Goal: Task Accomplishment & Management: Manage account settings

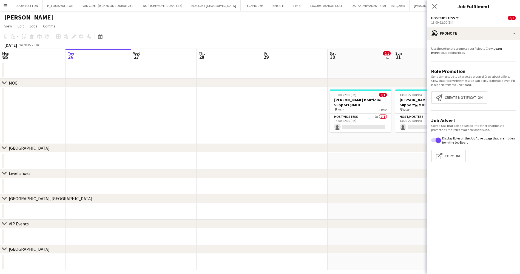
scroll to position [0, 189]
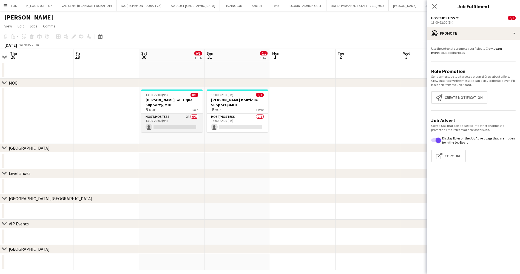
drag, startPoint x: 159, startPoint y: 119, endPoint x: 163, endPoint y: 120, distance: 4.7
click at [161, 119] on app-calendar-viewport "Mon 25 Tue 26 Wed 27 Thu 28 Fri 29 Sat 30 0/1 1 Job Sun 31 0/1 1 Job Mon 1 Tue …" at bounding box center [260, 159] width 520 height 221
click at [186, 122] on app-card-role "Host/Hostess 2A 0/1 13:00-22:00 (9h) single-neutral-actions" at bounding box center [173, 122] width 61 height 19
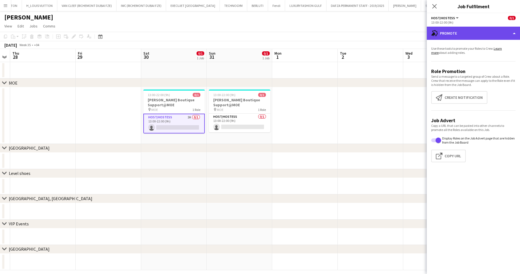
click at [464, 27] on div "advertising-megaphone Promote" at bounding box center [473, 33] width 93 height 13
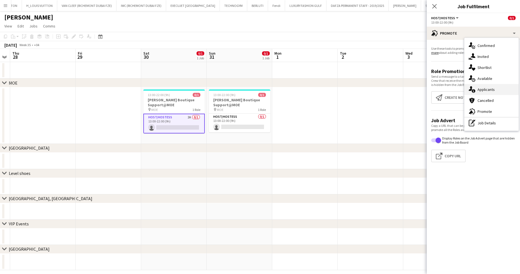
click at [486, 88] on div "single-neutral-actions-information Applicants" at bounding box center [491, 89] width 54 height 11
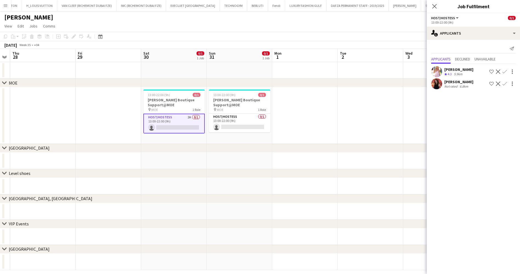
click at [492, 83] on app-icon "Shortlist crew" at bounding box center [491, 83] width 4 height 4
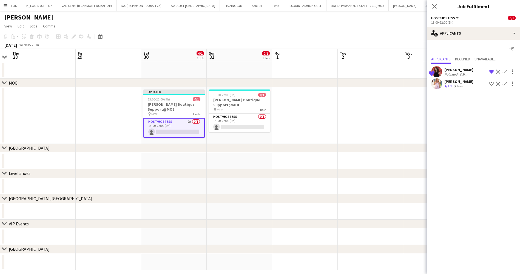
click at [404, 21] on div "[PERSON_NAME]" at bounding box center [260, 16] width 520 height 10
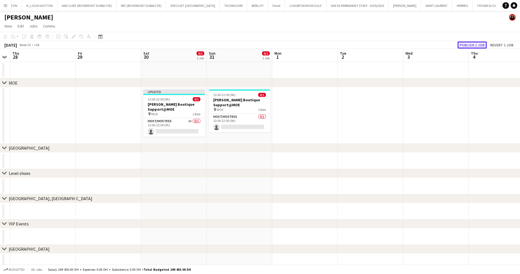
click at [478, 45] on button "Publish 1 job" at bounding box center [472, 44] width 29 height 7
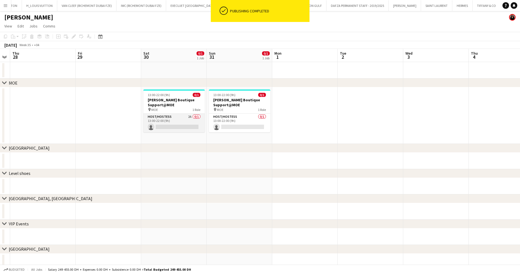
click at [185, 118] on app-card-role "Host/Hostess 2A 0/1 13:00-22:00 (9h) single-neutral-actions" at bounding box center [173, 122] width 61 height 19
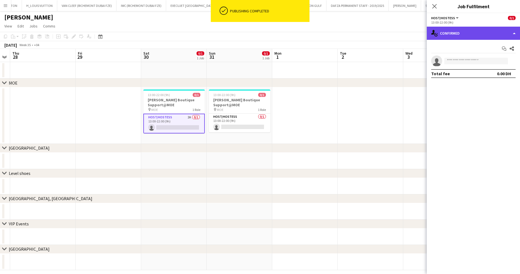
click at [444, 33] on div "single-neutral-actions-check-2 Confirmed" at bounding box center [473, 33] width 93 height 13
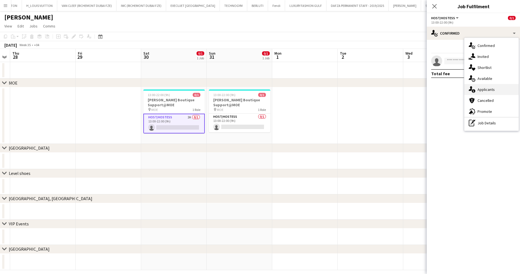
click at [492, 86] on div "single-neutral-actions-information Applicants" at bounding box center [491, 89] width 54 height 11
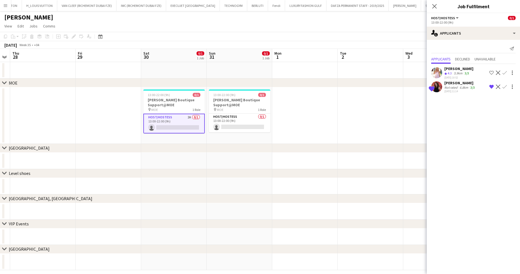
click at [490, 72] on app-icon "Shortlist crew" at bounding box center [491, 72] width 4 height 4
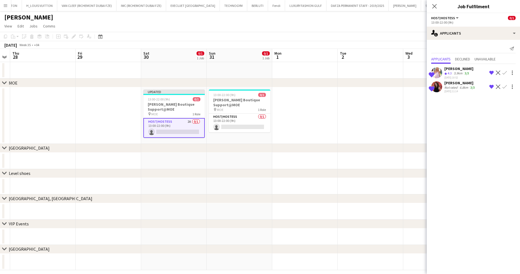
click at [400, 31] on app-page-menu "View Day view expanded Day view collapsed Month view Date picker Jump to [DATE]…" at bounding box center [260, 26] width 520 height 10
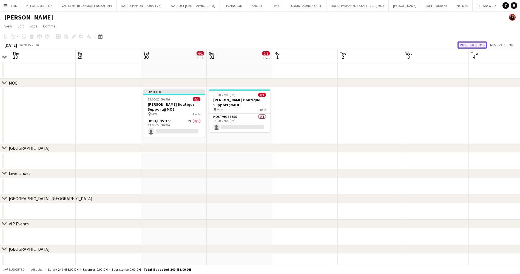
click at [468, 43] on button "Publish 1 job" at bounding box center [472, 44] width 29 height 7
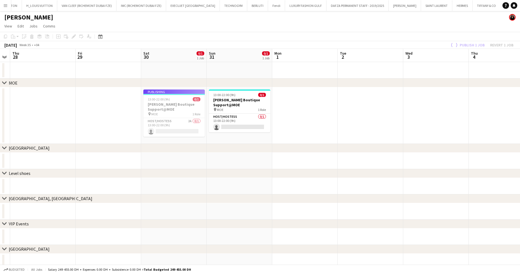
click at [184, 128] on app-job-card "Publishing 13:00-22:00 (9h) 0/1 [PERSON_NAME] Boutique Support@MOE pin MOE 1 Ro…" at bounding box center [173, 112] width 61 height 47
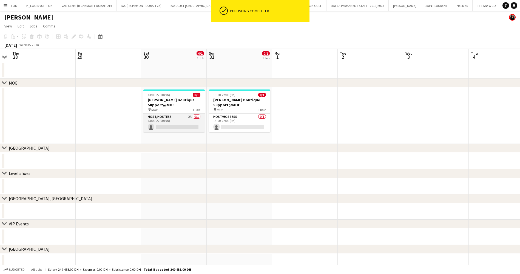
click at [195, 121] on app-card-role "Host/Hostess 2A 0/1 13:00-22:00 (9h) single-neutral-actions" at bounding box center [173, 122] width 61 height 19
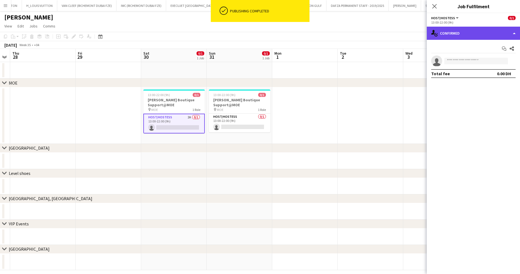
click at [476, 28] on div "single-neutral-actions-check-2 Confirmed" at bounding box center [473, 33] width 93 height 13
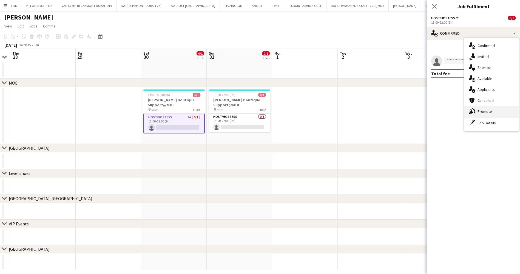
click at [492, 109] on div "advertising-megaphone Promote" at bounding box center [491, 111] width 54 height 11
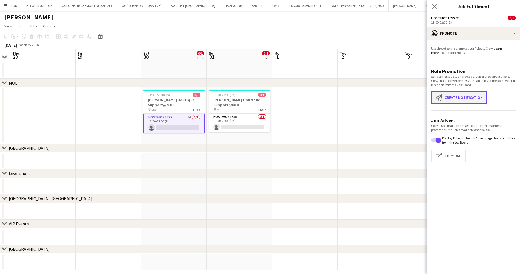
click at [468, 92] on button "Create notification Create notification" at bounding box center [459, 97] width 56 height 13
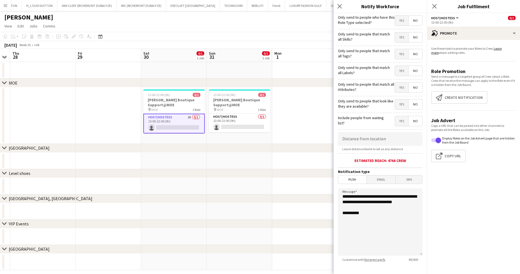
click at [391, 13] on div "Only send to people who have this Role Type selected? Yes No" at bounding box center [380, 19] width 84 height 13
click at [397, 25] on span "Yes" at bounding box center [401, 21] width 13 height 10
drag, startPoint x: 414, startPoint y: 27, endPoint x: 410, endPoint y: 23, distance: 5.6
click at [414, 27] on form "**********" at bounding box center [380, 157] width 93 height 289
click at [409, 21] on span "No" at bounding box center [415, 21] width 13 height 10
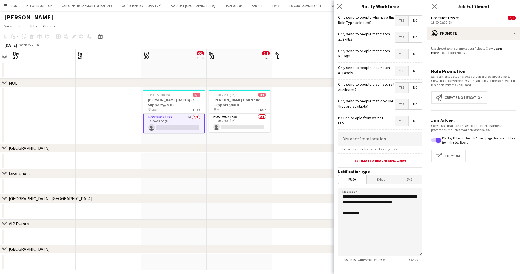
click at [398, 38] on span "Yes" at bounding box center [401, 37] width 13 height 10
click at [398, 58] on span "Yes" at bounding box center [401, 54] width 13 height 10
click at [397, 69] on span "Yes" at bounding box center [401, 71] width 13 height 10
click at [398, 86] on span "Yes" at bounding box center [401, 88] width 13 height 10
click at [397, 108] on span "Yes" at bounding box center [401, 104] width 13 height 10
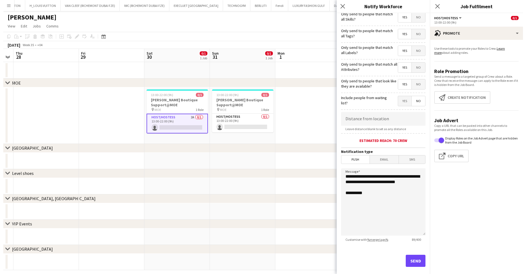
scroll to position [28, 0]
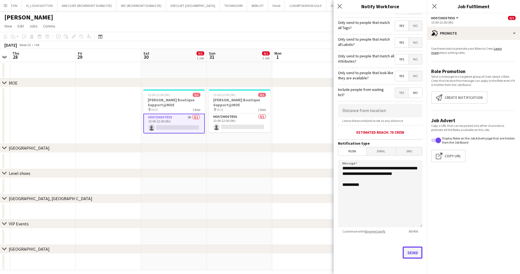
click at [408, 253] on button "Send" at bounding box center [413, 252] width 20 height 12
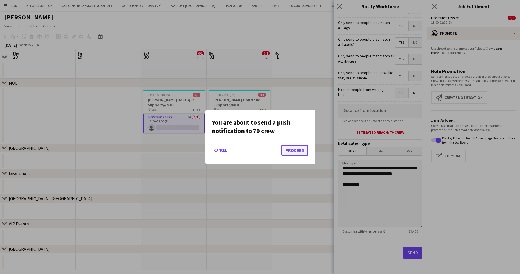
click at [296, 149] on button "Proceed" at bounding box center [294, 149] width 27 height 11
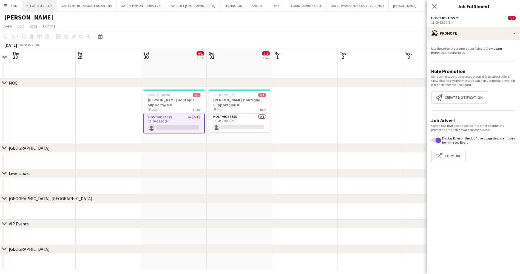
click at [30, 5] on button "H_LOUIS VUITTON Close" at bounding box center [39, 5] width 35 height 11
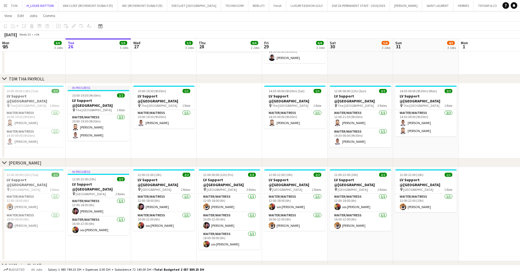
scroll to position [123, 0]
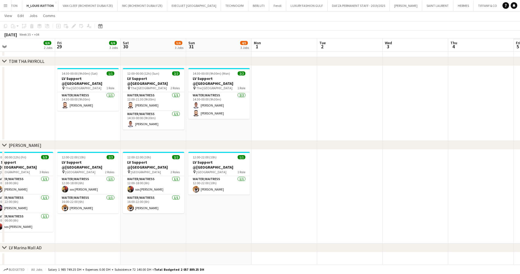
drag, startPoint x: 356, startPoint y: 162, endPoint x: 181, endPoint y: 169, distance: 174.7
click at [181, 169] on app-calendar-viewport "Mon 25 6/6 3 Jobs Tue 26 5/5 3 Jobs Wed 27 5/5 3 Jobs Thu 28 6/6 2 Jobs Fri 29 …" at bounding box center [260, 108] width 520 height 421
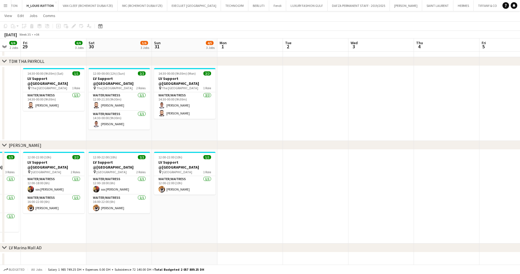
drag, startPoint x: 292, startPoint y: 158, endPoint x: 262, endPoint y: 160, distance: 29.7
click at [262, 160] on app-calendar-viewport "Tue 26 5/5 3 Jobs Wed 27 5/5 3 Jobs Thu 28 6/6 2 Jobs Fri 29 6/6 3 Jobs Sat 30 …" at bounding box center [260, 108] width 520 height 421
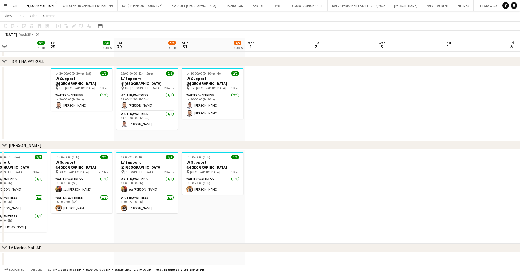
drag, startPoint x: 139, startPoint y: 172, endPoint x: 191, endPoint y: 168, distance: 52.2
click at [191, 168] on app-calendar-viewport "Tue 26 5/5 3 Jobs Wed 27 5/5 3 Jobs Thu 28 6/6 2 Jobs Fri 29 6/6 3 Jobs Sat 30 …" at bounding box center [260, 108] width 520 height 421
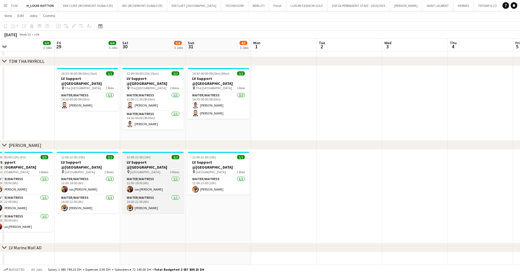
click at [157, 160] on h3 "LV Support @[GEOGRAPHIC_DATA]" at bounding box center [152, 165] width 61 height 10
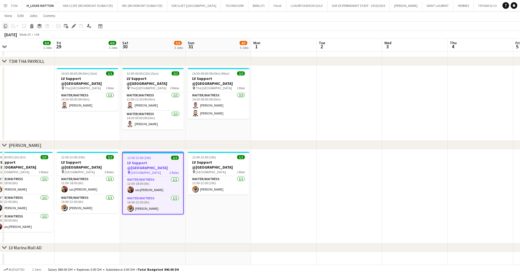
click at [8, 26] on div "Copy" at bounding box center [5, 26] width 7 height 7
drag, startPoint x: 341, startPoint y: 177, endPoint x: 251, endPoint y: 177, distance: 89.6
click at [252, 177] on app-calendar-viewport "Tue 26 5/5 3 Jobs Wed 27 5/5 3 Jobs Thu 28 6/6 2 Jobs Fri 29 6/6 3 Jobs Sat 30 …" at bounding box center [260, 108] width 520 height 421
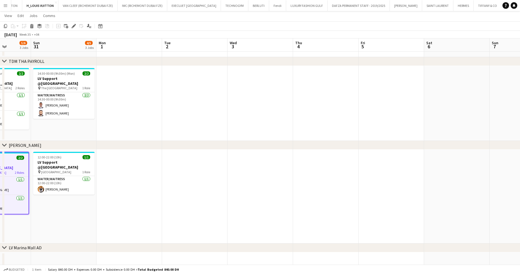
scroll to position [0, 166]
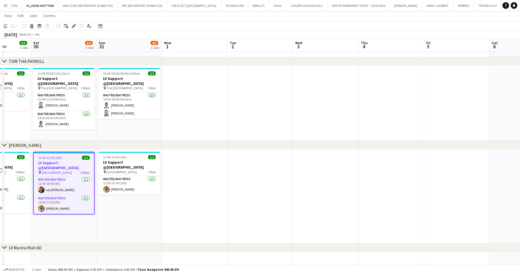
click at [383, 199] on app-date-cell at bounding box center [392, 196] width 66 height 94
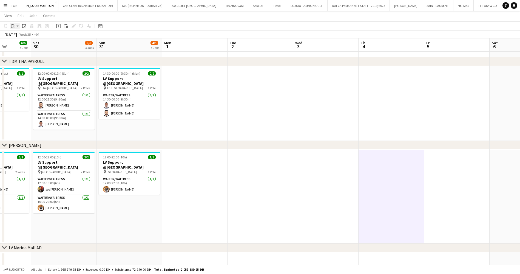
click at [15, 25] on div "Paste" at bounding box center [13, 26] width 7 height 7
click at [20, 34] on link "Paste Ctrl+V" at bounding box center [41, 36] width 52 height 5
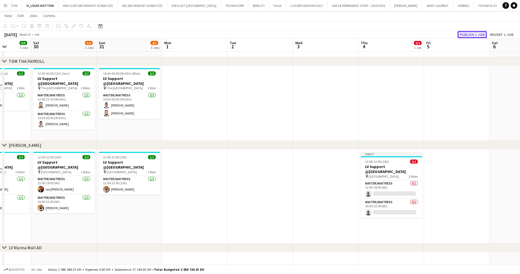
click at [471, 33] on button "Publish 1 job" at bounding box center [472, 34] width 29 height 7
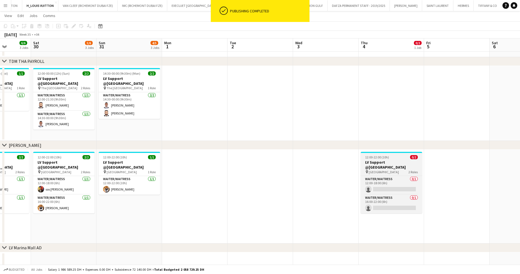
click at [402, 156] on div "12:00-22:00 (10h) 0/2" at bounding box center [391, 157] width 61 height 4
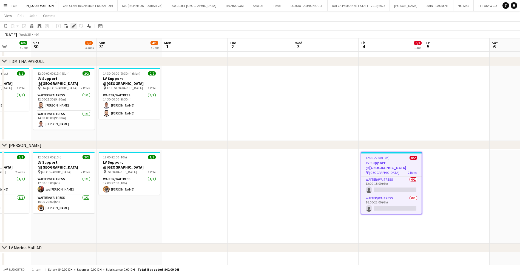
click at [72, 26] on icon "Edit" at bounding box center [74, 26] width 4 height 4
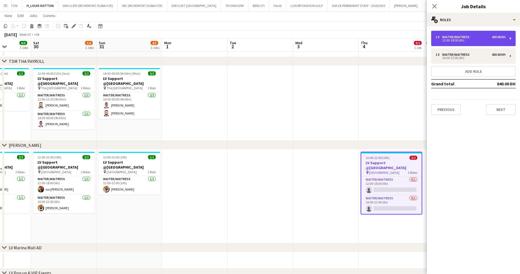
click at [467, 38] on div "Waiter/Waitress" at bounding box center [457, 37] width 30 height 4
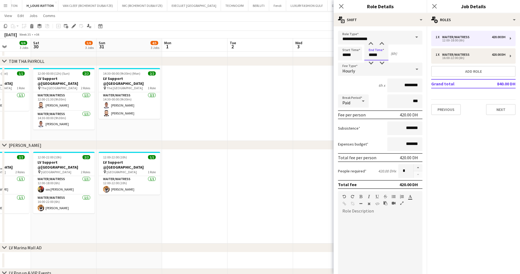
drag, startPoint x: 346, startPoint y: 55, endPoint x: 343, endPoint y: 55, distance: 3.0
click at [343, 55] on div "Start Time ***** End Time ***** (6h)" at bounding box center [380, 54] width 84 height 14
type input "*****"
click at [311, 33] on div "[DATE] Week 35 • +04" at bounding box center [260, 35] width 520 height 8
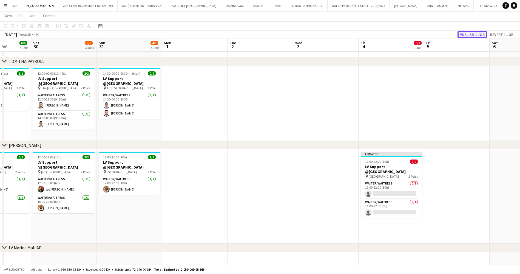
click at [470, 35] on button "Publish 1 job" at bounding box center [472, 34] width 29 height 7
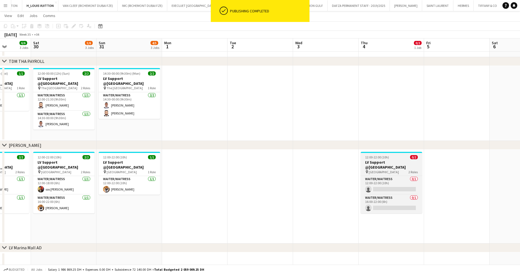
click at [389, 163] on h3 "LV Support @[GEOGRAPHIC_DATA]" at bounding box center [391, 165] width 61 height 10
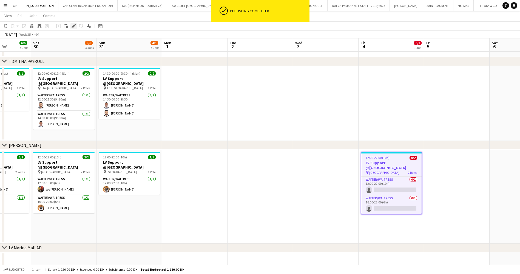
click at [74, 25] on icon at bounding box center [73, 26] width 3 height 3
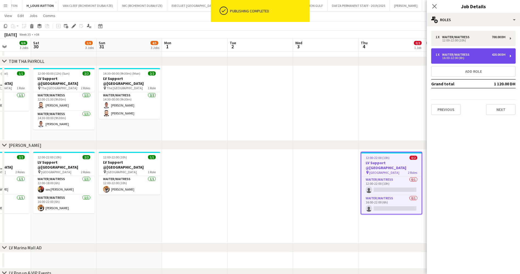
click at [507, 55] on div "1 x Waiter/Waitress 420.00 DH 16:00-22:00 (6h)" at bounding box center [473, 55] width 84 height 15
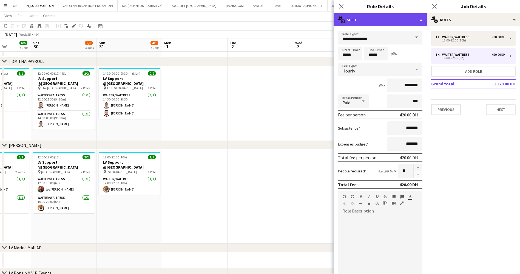
click at [387, 24] on div "multiple-actions-text Shift" at bounding box center [380, 19] width 93 height 13
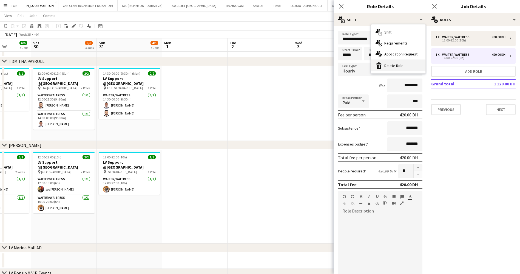
click at [404, 66] on div "bin-2 Delete Role" at bounding box center [398, 65] width 54 height 11
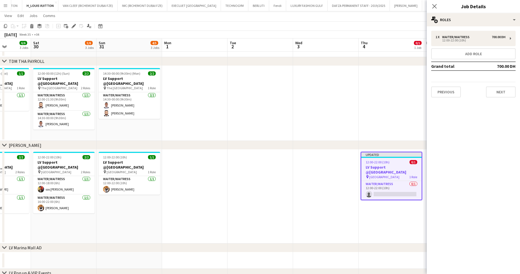
click at [325, 40] on app-board-header-date "Wed 3" at bounding box center [326, 44] width 66 height 13
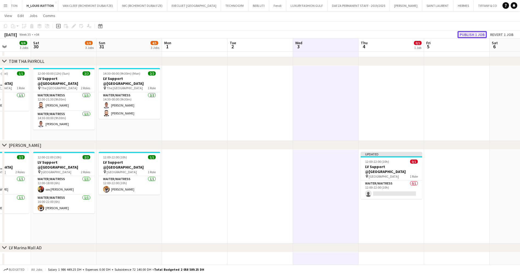
click at [466, 35] on button "Publish 1 job" at bounding box center [472, 34] width 29 height 7
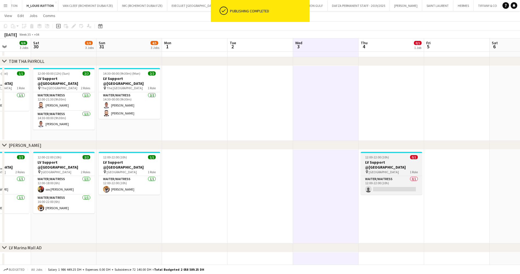
click at [390, 161] on h3 "LV Support @[GEOGRAPHIC_DATA]" at bounding box center [391, 165] width 61 height 10
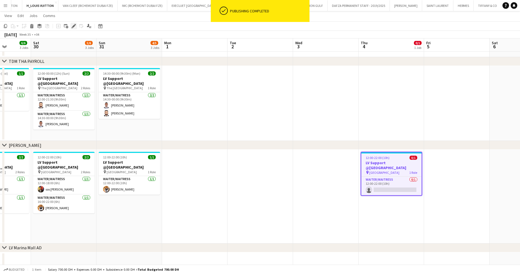
click at [74, 26] on icon at bounding box center [73, 26] width 3 height 3
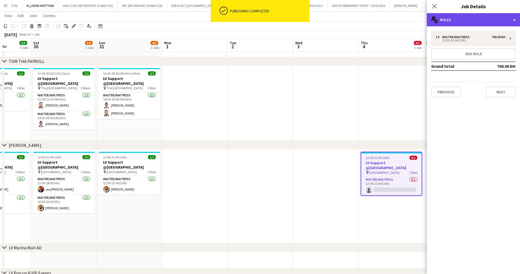
click at [486, 23] on div "multiple-users-add Roles" at bounding box center [473, 19] width 93 height 13
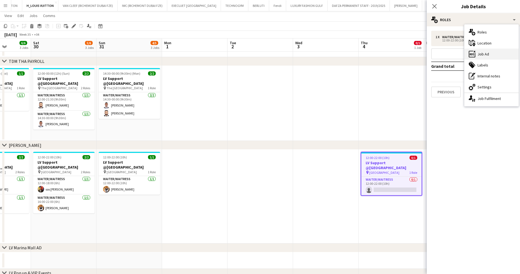
click at [501, 58] on div "ads-window Job Ad" at bounding box center [491, 54] width 54 height 11
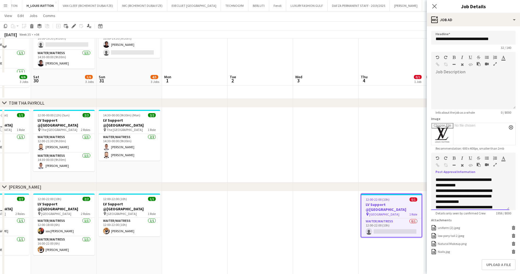
scroll to position [41, 0]
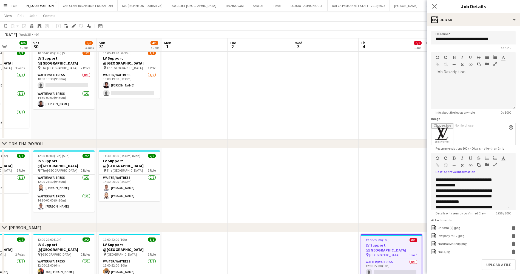
click at [465, 96] on div at bounding box center [473, 92] width 84 height 33
paste div
click at [436, 84] on div "**********" at bounding box center [470, 92] width 78 height 33
click at [487, 86] on div "**********" at bounding box center [470, 92] width 78 height 33
drag, startPoint x: 436, startPoint y: 84, endPoint x: 472, endPoint y: 95, distance: 38.4
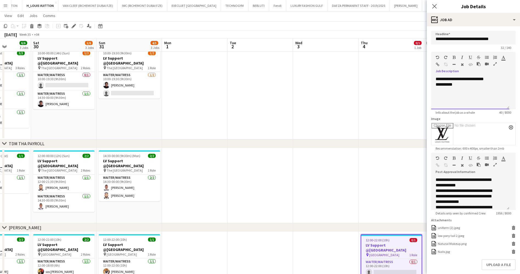
click at [473, 95] on div "**********" at bounding box center [470, 92] width 78 height 33
click at [455, 57] on icon "button" at bounding box center [454, 57] width 3 height 4
click at [471, 58] on icon "button" at bounding box center [470, 57] width 3 height 4
click at [471, 101] on div "**********" at bounding box center [470, 92] width 78 height 33
click at [405, 31] on div "[DATE] Week 35 • +04" at bounding box center [260, 35] width 520 height 8
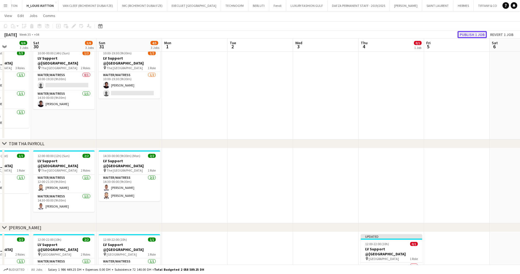
click at [480, 32] on button "Publish 1 job" at bounding box center [472, 34] width 29 height 7
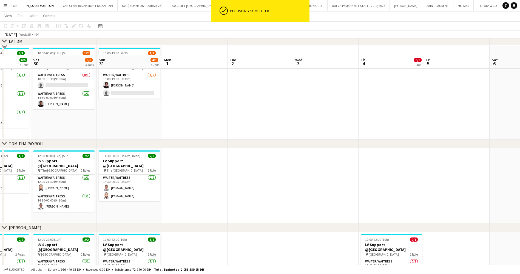
scroll to position [123, 0]
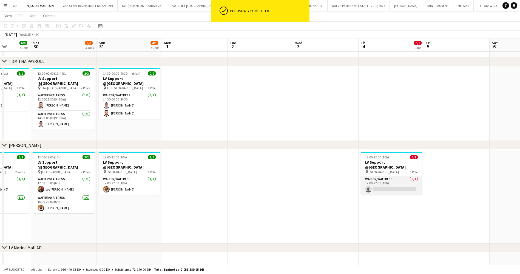
click at [399, 186] on app-card-role "Waiter/Waitress 0/1 12:00-22:00 (10h) single-neutral-actions" at bounding box center [391, 185] width 61 height 19
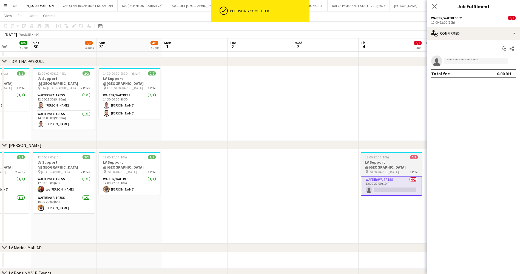
click at [380, 164] on h3 "LV Support @[GEOGRAPHIC_DATA]" at bounding box center [391, 165] width 61 height 10
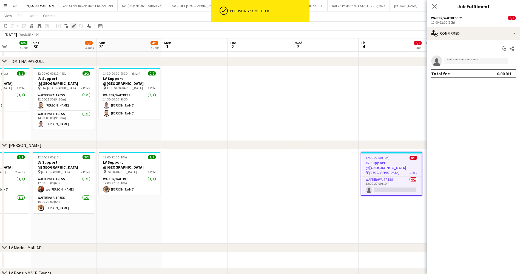
click at [75, 29] on div "Edit" at bounding box center [73, 26] width 7 height 7
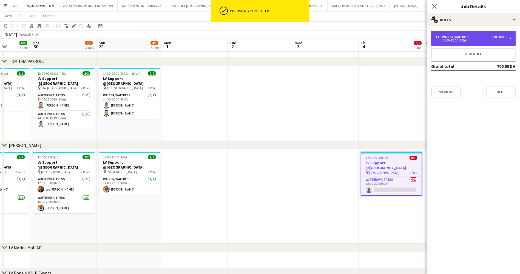
click at [450, 37] on div "Waiter/Waitress" at bounding box center [457, 37] width 30 height 4
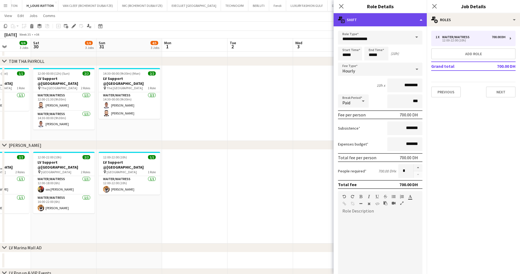
click at [392, 22] on div "multiple-actions-text Shift" at bounding box center [380, 19] width 93 height 13
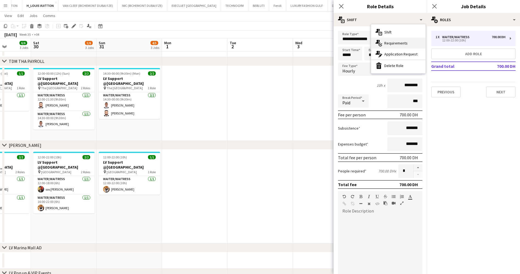
click at [407, 42] on div "multiple-actions-check-2 Requirements" at bounding box center [398, 43] width 54 height 11
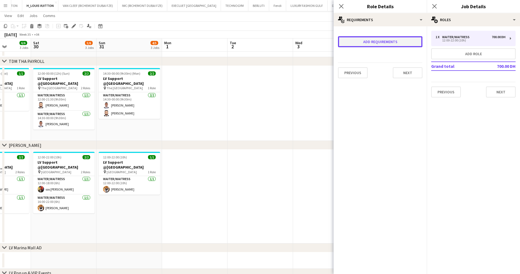
click at [392, 41] on button "Add requirements" at bounding box center [380, 41] width 84 height 11
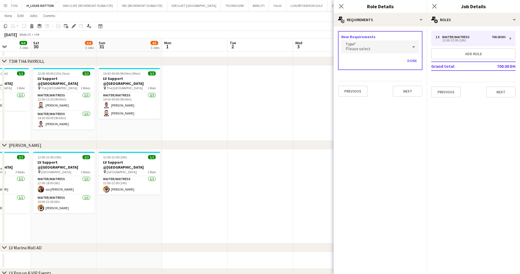
click at [371, 47] on div "Please select" at bounding box center [374, 46] width 67 height 13
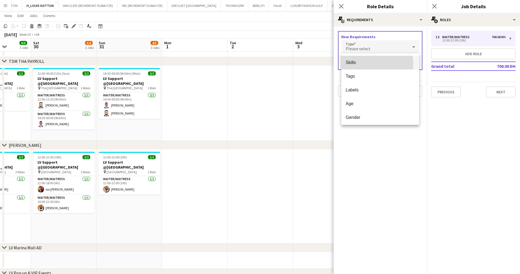
click at [364, 63] on span "Skills" at bounding box center [380, 62] width 69 height 5
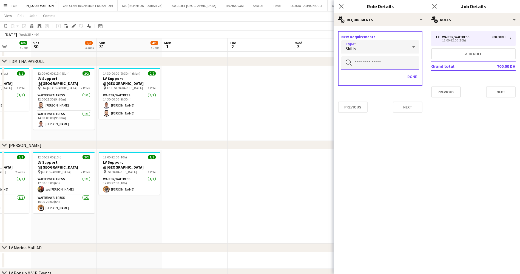
click at [370, 64] on input "text" at bounding box center [380, 63] width 78 height 14
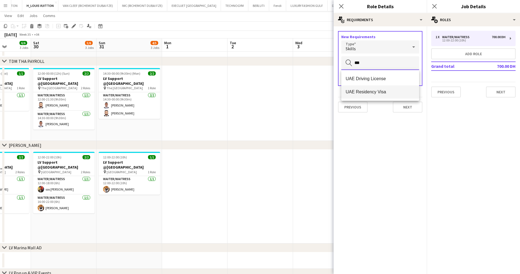
type input "***"
click at [356, 86] on mat-option "UAE Residency Visa" at bounding box center [380, 91] width 78 height 13
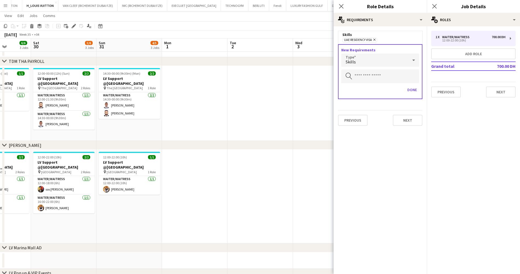
click at [374, 60] on div "Skills" at bounding box center [374, 59] width 67 height 13
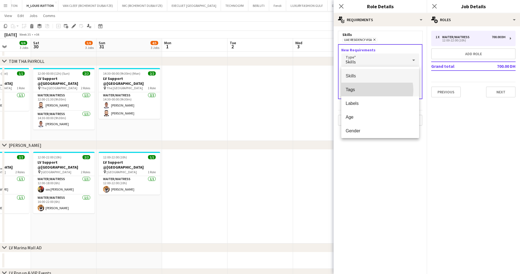
click at [372, 90] on span "Tags" at bounding box center [380, 89] width 69 height 5
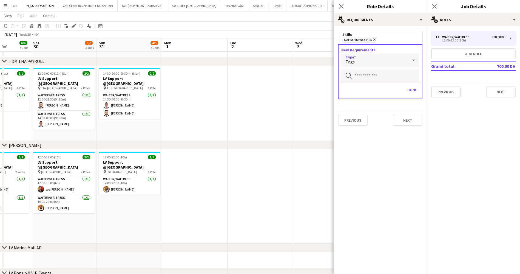
click at [367, 81] on input "text" at bounding box center [380, 76] width 78 height 14
type input "******"
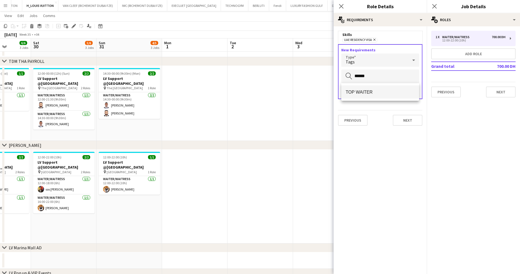
click at [371, 92] on span "TOP WAITER" at bounding box center [380, 91] width 69 height 5
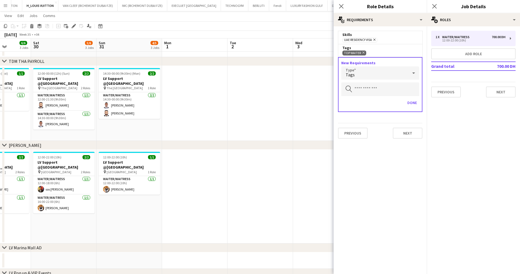
click at [318, 25] on app-toolbar "Copy Paste Paste Ctrl+V Paste with crew Ctrl+Shift+V Paste linked Job [GEOGRAPH…" at bounding box center [260, 25] width 520 height 9
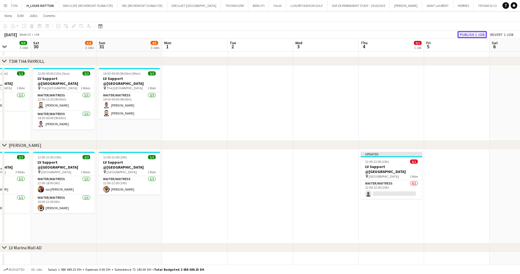
click at [470, 33] on button "Publish 1 job" at bounding box center [472, 34] width 29 height 7
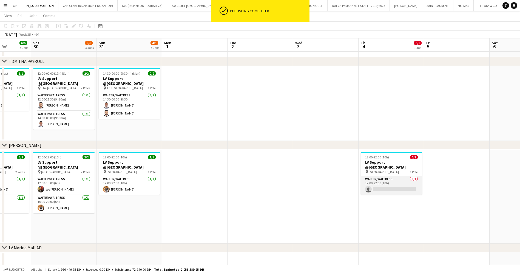
click at [397, 186] on app-card-role "Waiter/Waitress 0/1 12:00-22:00 (10h) single-neutral-actions" at bounding box center [391, 185] width 61 height 19
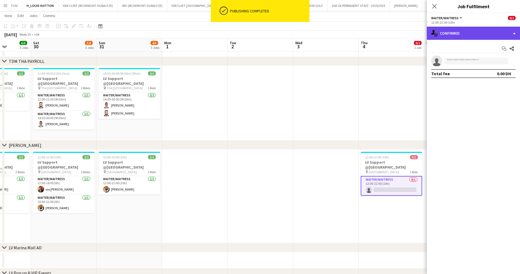
click at [476, 37] on div "single-neutral-actions-check-2 Confirmed" at bounding box center [473, 33] width 93 height 13
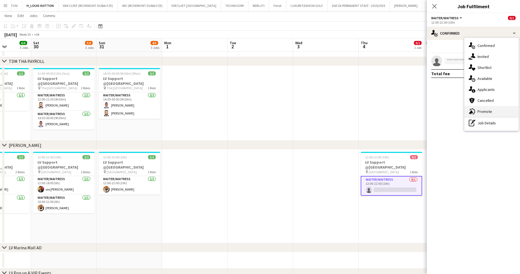
click at [502, 108] on div "advertising-megaphone Promote" at bounding box center [491, 111] width 54 height 11
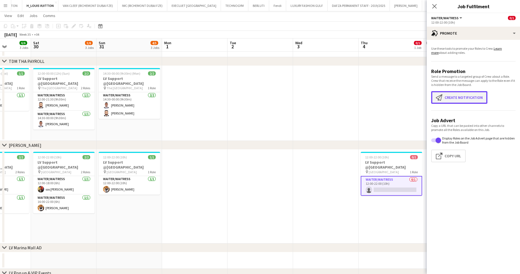
click at [463, 99] on button "Create notification Create notification" at bounding box center [459, 97] width 56 height 13
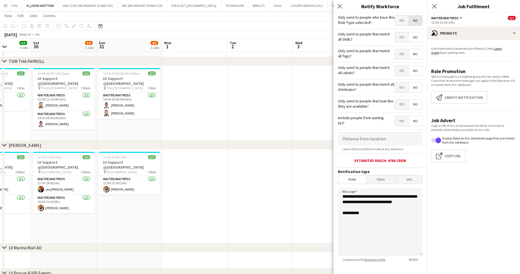
click at [409, 23] on span "No" at bounding box center [415, 21] width 13 height 10
click at [396, 41] on span "Yes" at bounding box center [401, 37] width 13 height 10
click at [398, 52] on span "Yes" at bounding box center [401, 54] width 13 height 10
drag, startPoint x: 398, startPoint y: 69, endPoint x: 399, endPoint y: 79, distance: 9.6
click at [399, 70] on span "Yes" at bounding box center [401, 71] width 13 height 10
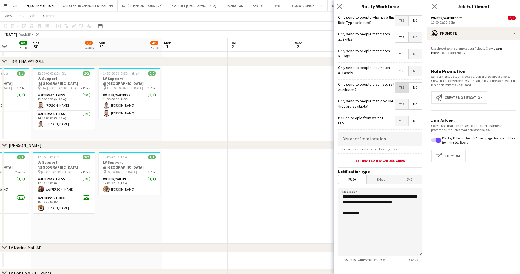
click at [398, 87] on span "Yes" at bounding box center [401, 88] width 13 height 10
click at [397, 102] on span "Yes" at bounding box center [401, 104] width 13 height 10
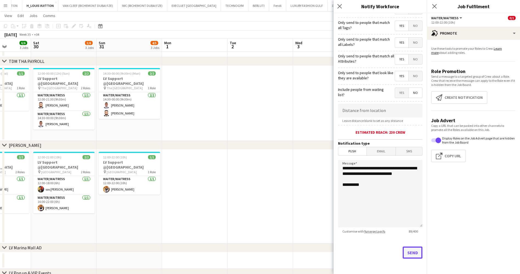
click at [404, 251] on button "Send" at bounding box center [413, 252] width 20 height 12
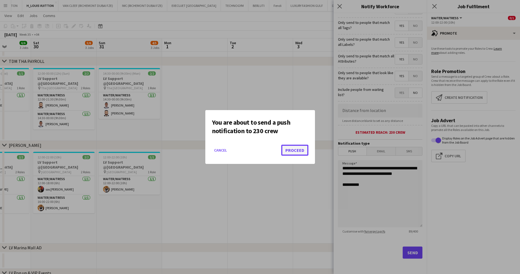
click at [292, 150] on button "Proceed" at bounding box center [294, 149] width 27 height 11
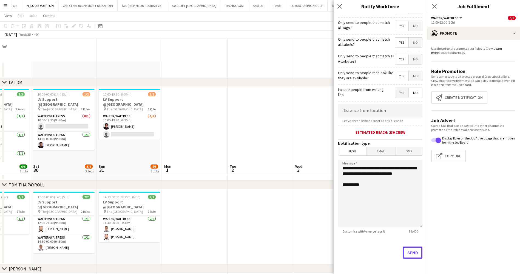
scroll to position [123, 0]
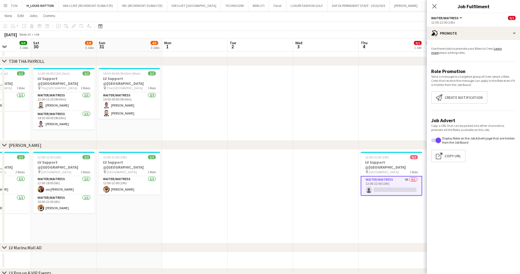
click at [405, 184] on app-card-role "Waiter/Waitress 9A 0/1 12:00-22:00 (10h) single-neutral-actions" at bounding box center [391, 186] width 61 height 20
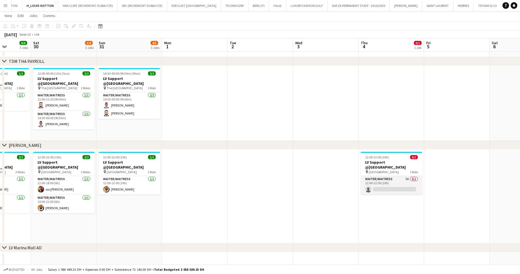
click at [404, 185] on app-card-role "Waiter/Waitress 9A 0/1 12:00-22:00 (10h) single-neutral-actions" at bounding box center [391, 185] width 61 height 19
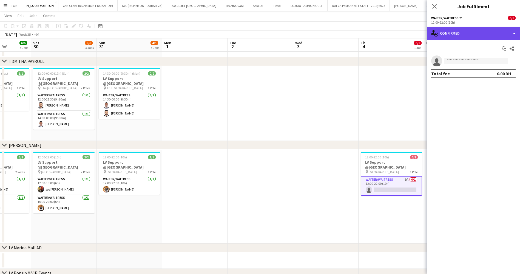
click at [470, 34] on div "single-neutral-actions-check-2 Confirmed" at bounding box center [473, 33] width 93 height 13
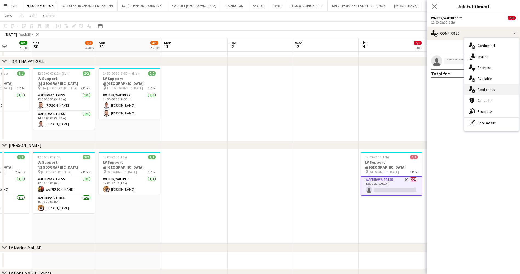
click at [488, 87] on div "single-neutral-actions-information Applicants" at bounding box center [491, 89] width 54 height 11
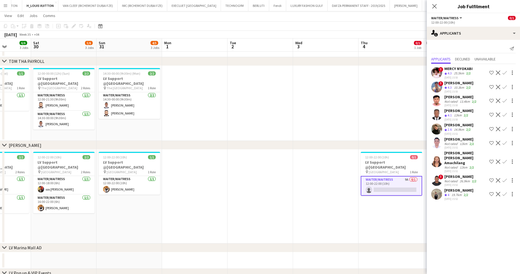
click at [466, 192] on app-skills-label "2/2" at bounding box center [466, 194] width 4 height 4
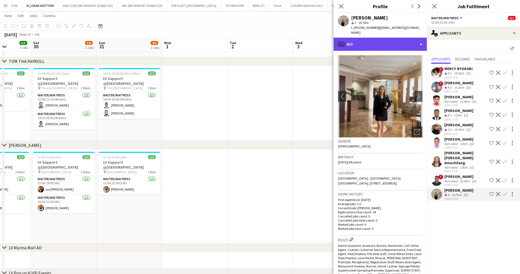
click at [386, 38] on div "profile Bio" at bounding box center [380, 44] width 93 height 13
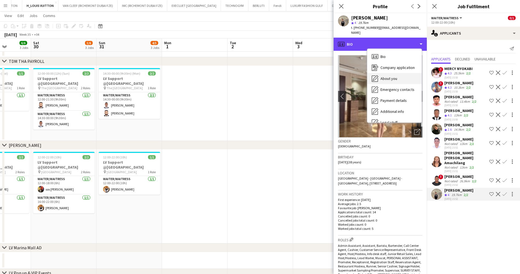
scroll to position [30, 0]
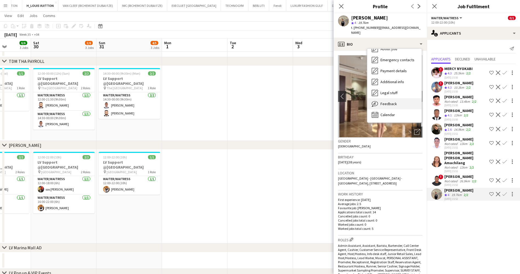
click at [397, 100] on div "Feedback Feedback" at bounding box center [394, 103] width 54 height 11
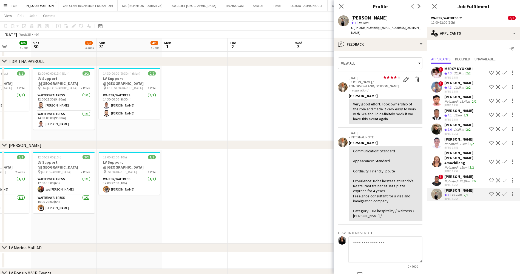
click at [491, 192] on app-icon "Shortlist crew" at bounding box center [491, 194] width 4 height 4
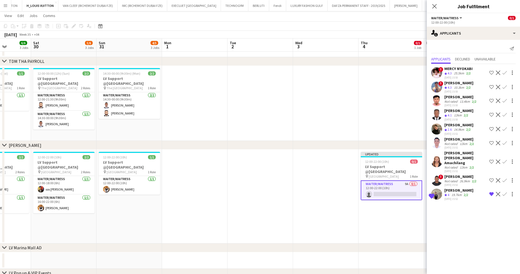
click at [459, 165] on div "12km" at bounding box center [464, 167] width 10 height 4
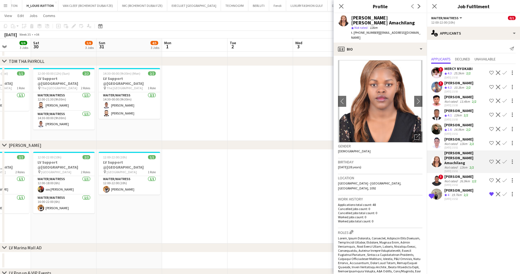
click at [453, 139] on div "[PERSON_NAME]" at bounding box center [459, 139] width 31 height 5
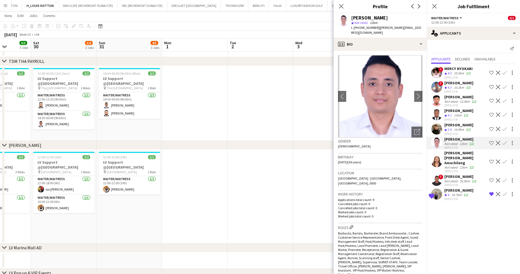
click at [492, 142] on app-icon "Shortlist crew" at bounding box center [491, 143] width 4 height 4
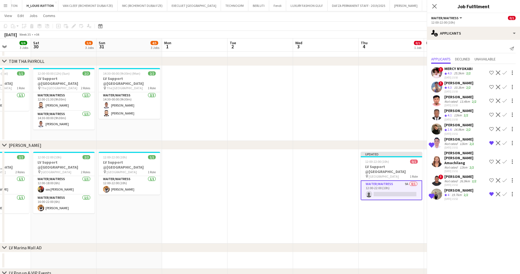
click at [459, 136] on div "! MERCY NYOKABI Crew rating 4.3 25.5km 2/2 [DATE] 15:50 Shortlist crew Decline …" at bounding box center [473, 133] width 93 height 138
click at [454, 139] on div "[PERSON_NAME]" at bounding box center [459, 139] width 31 height 5
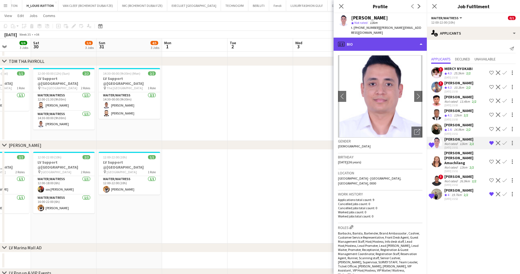
click at [388, 38] on div "profile Bio" at bounding box center [380, 44] width 93 height 13
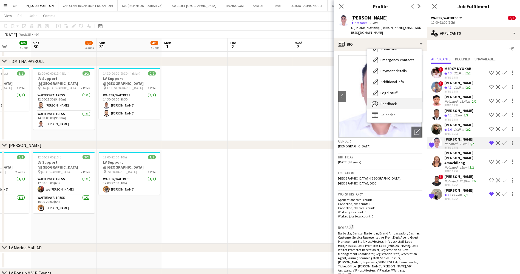
click at [400, 98] on div "Feedback Feedback" at bounding box center [394, 103] width 54 height 11
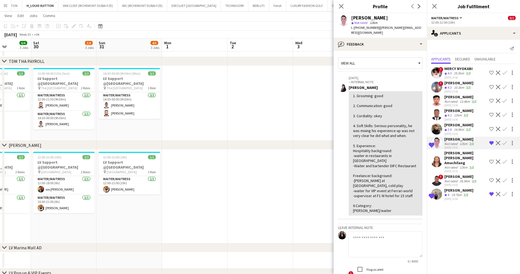
click at [461, 126] on div "[PERSON_NAME]" at bounding box center [458, 124] width 29 height 5
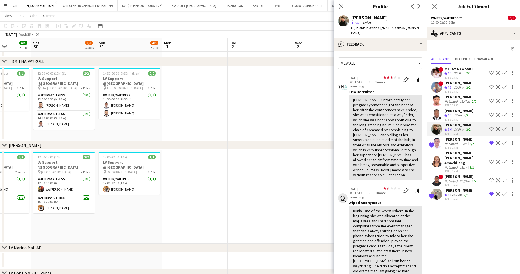
click at [459, 114] on div "12km" at bounding box center [458, 115] width 10 height 5
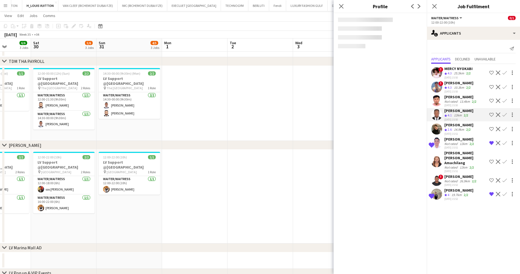
click at [453, 114] on div "Crew rating 4.1" at bounding box center [448, 115] width 8 height 5
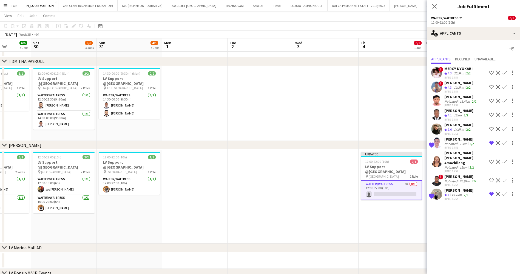
click at [457, 112] on div "[PERSON_NAME]" at bounding box center [458, 110] width 29 height 5
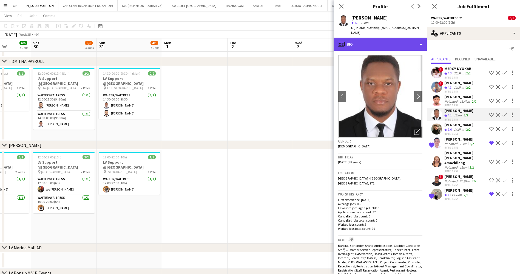
click at [390, 38] on div "profile Bio" at bounding box center [380, 44] width 93 height 13
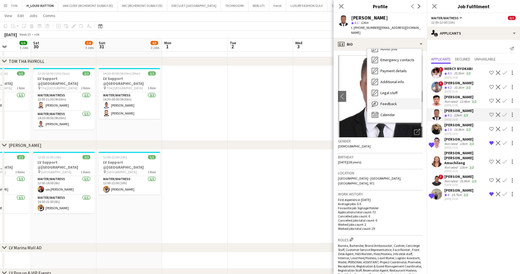
click at [399, 101] on div "Feedback Feedback" at bounding box center [394, 103] width 54 height 11
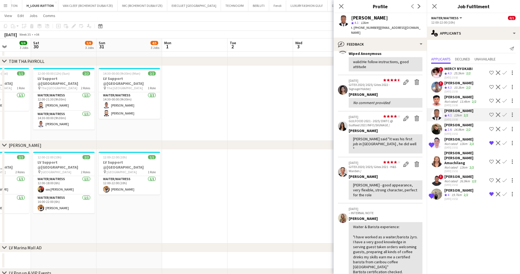
scroll to position [82, 0]
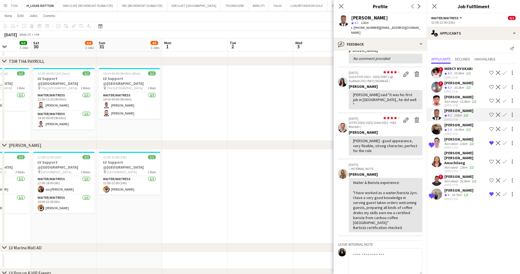
click at [453, 86] on div "Crew rating 4.3" at bounding box center [448, 87] width 8 height 5
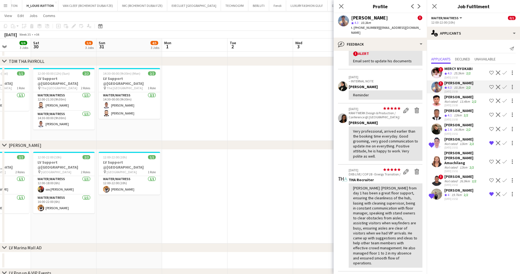
scroll to position [0, 0]
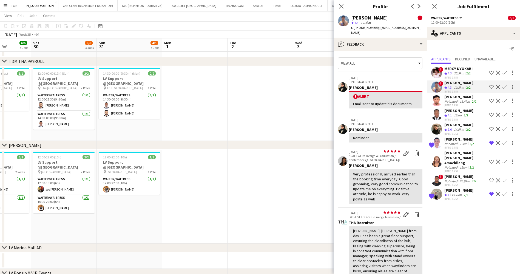
click at [464, 87] on div "10.3km" at bounding box center [459, 87] width 12 height 5
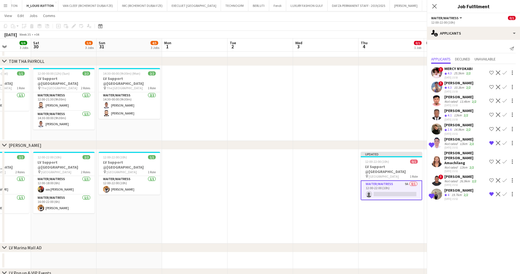
click at [464, 87] on div "10.3km" at bounding box center [459, 87] width 12 height 5
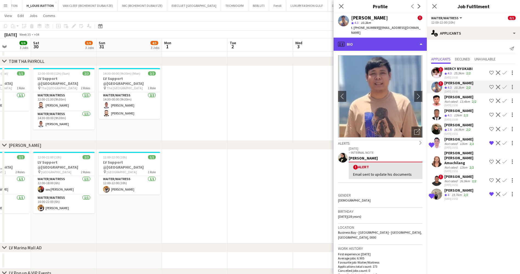
click at [390, 42] on div "profile Bio" at bounding box center [380, 44] width 93 height 13
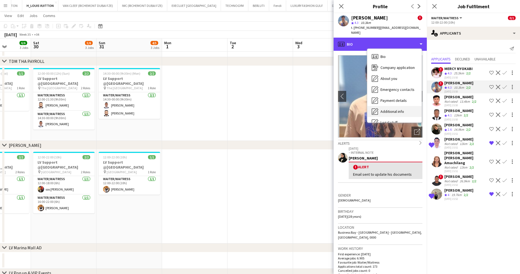
scroll to position [30, 0]
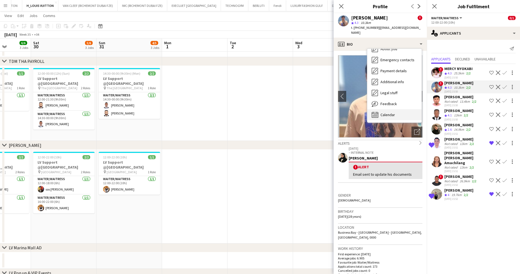
click at [400, 109] on div "Calendar Calendar" at bounding box center [394, 114] width 54 height 11
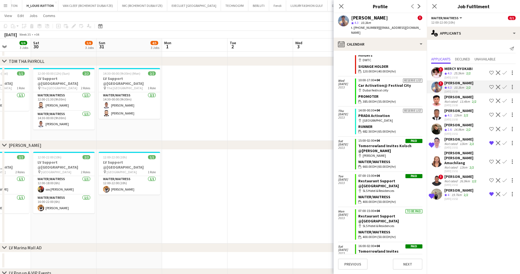
scroll to position [1735, 0]
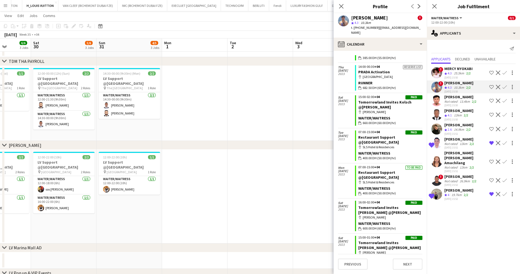
click at [491, 89] on app-icon "Shortlist crew" at bounding box center [491, 87] width 4 height 4
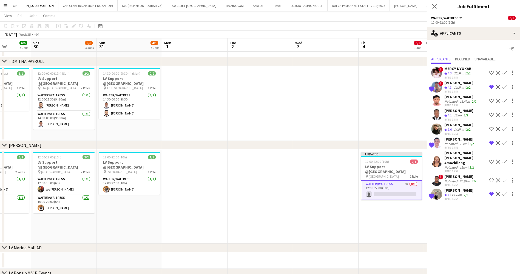
click at [462, 70] on div "MERCY NYOKABI" at bounding box center [458, 68] width 28 height 5
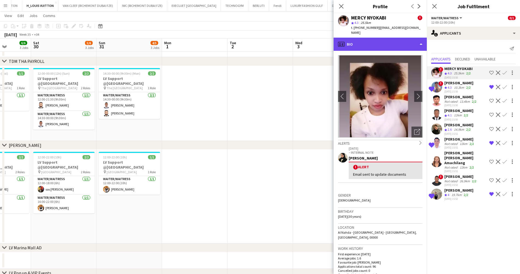
click at [390, 44] on div "profile Bio" at bounding box center [380, 44] width 93 height 13
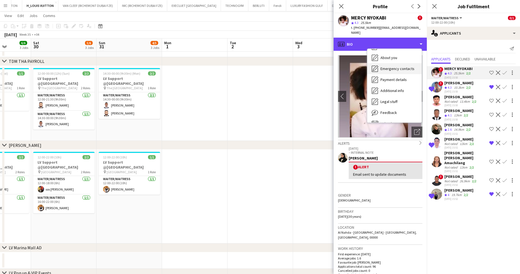
scroll to position [30, 0]
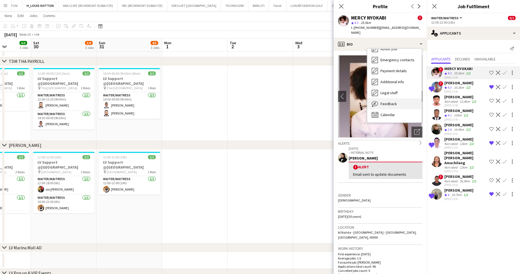
click at [401, 98] on div "Feedback Feedback" at bounding box center [394, 103] width 54 height 11
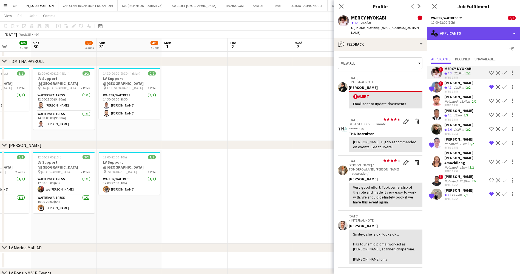
click at [475, 38] on div "single-neutral-actions-information Applicants" at bounding box center [473, 33] width 93 height 13
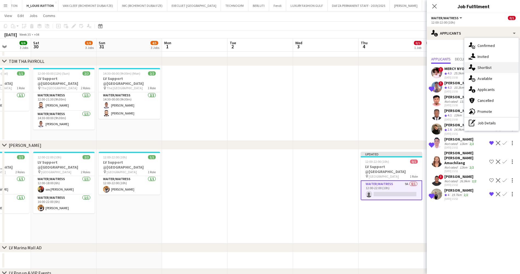
click at [489, 62] on div "single-neutral-actions-heart Shortlist" at bounding box center [491, 67] width 54 height 11
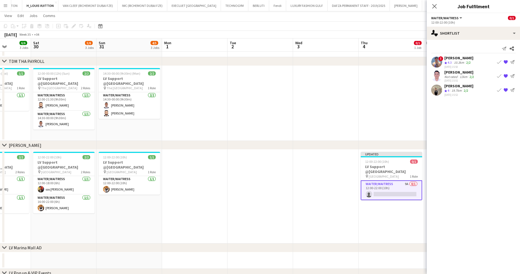
click at [404, 14] on app-page-menu "View Day view expanded Day view collapsed Month view Date picker Jump to [DATE]…" at bounding box center [260, 16] width 520 height 10
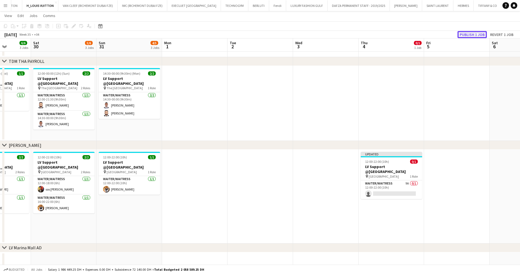
click at [482, 31] on button "Publish 1 job" at bounding box center [472, 34] width 29 height 7
